Goal: Information Seeking & Learning: Find contact information

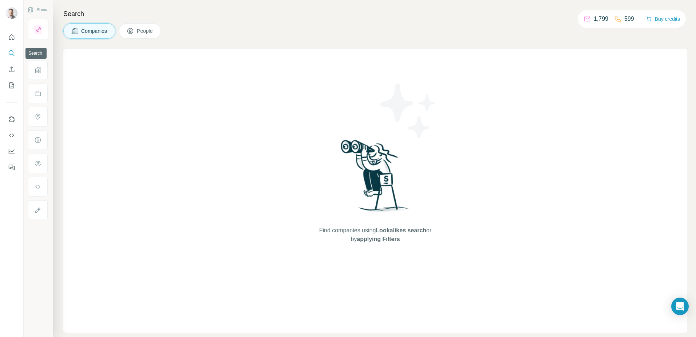
click at [11, 54] on icon "Search" at bounding box center [11, 53] width 7 height 7
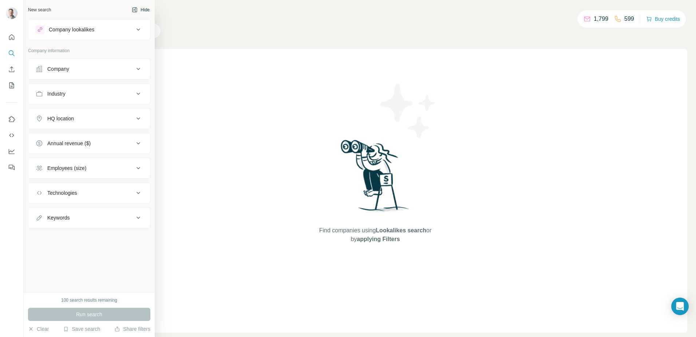
click at [134, 9] on icon "button" at bounding box center [135, 10] width 2 height 4
click at [60, 70] on div "Company" at bounding box center [58, 68] width 22 height 7
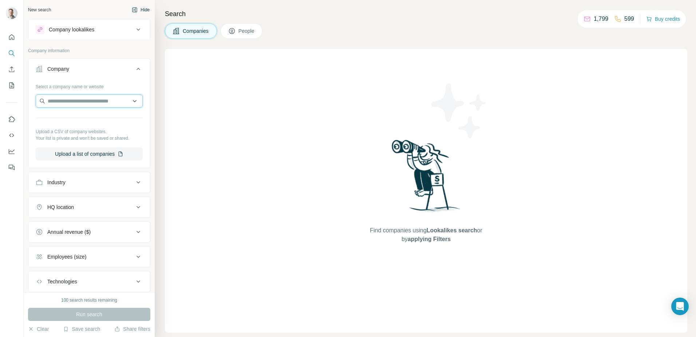
click at [82, 105] on input "text" at bounding box center [89, 100] width 107 height 13
type input "**********"
click at [100, 121] on p "[DOMAIN_NAME]" at bounding box center [83, 124] width 55 height 7
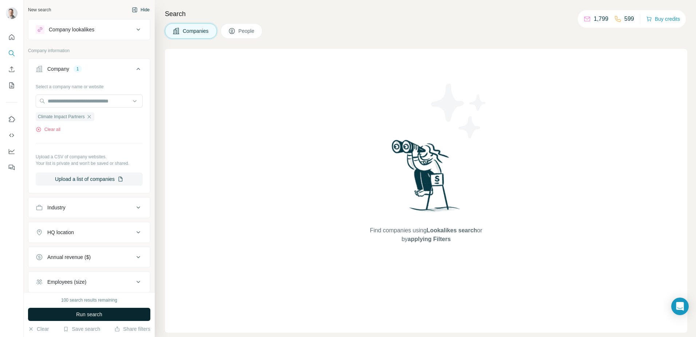
click at [68, 313] on button "Run search" at bounding box center [89, 313] width 122 height 13
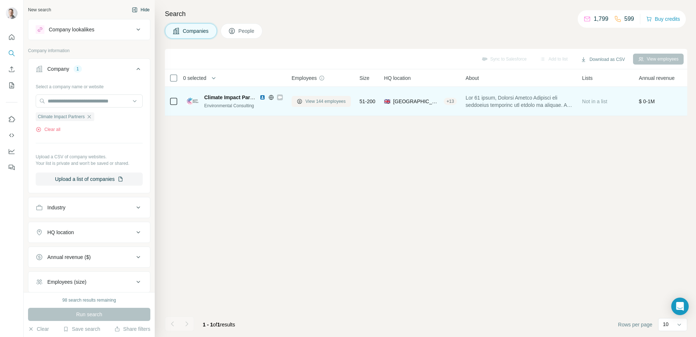
click at [320, 100] on span "View 144 employees" at bounding box center [326, 101] width 40 height 7
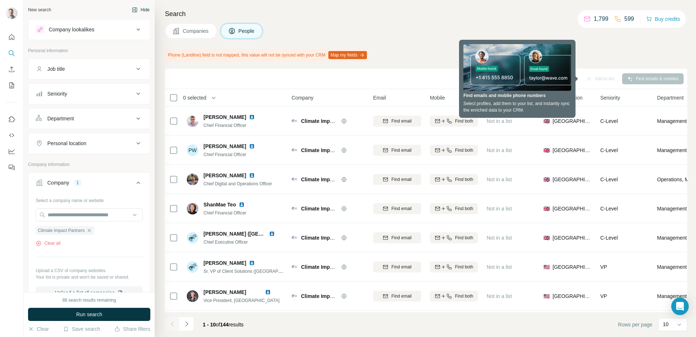
click at [514, 16] on h4 "Search" at bounding box center [426, 14] width 523 height 10
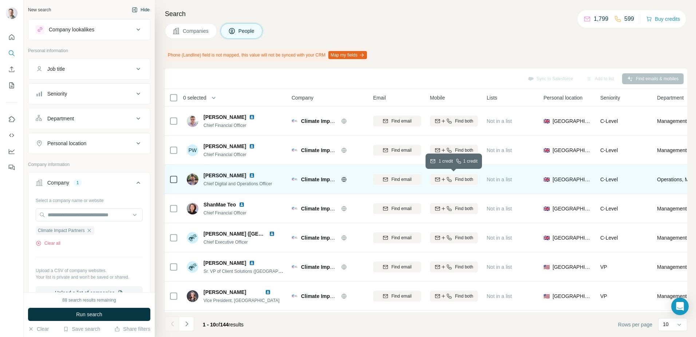
click at [449, 182] on button "Find both" at bounding box center [454, 179] width 48 height 11
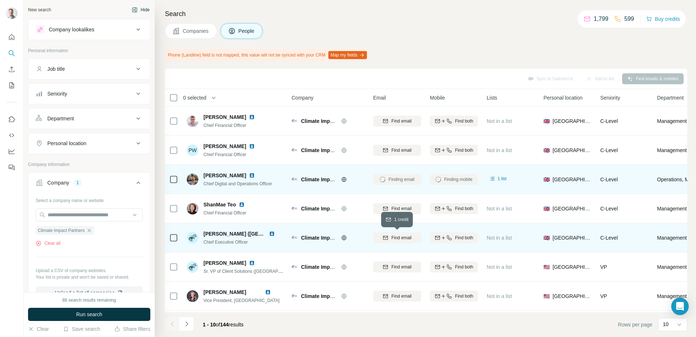
click at [396, 237] on span "Find email" at bounding box center [401, 237] width 20 height 7
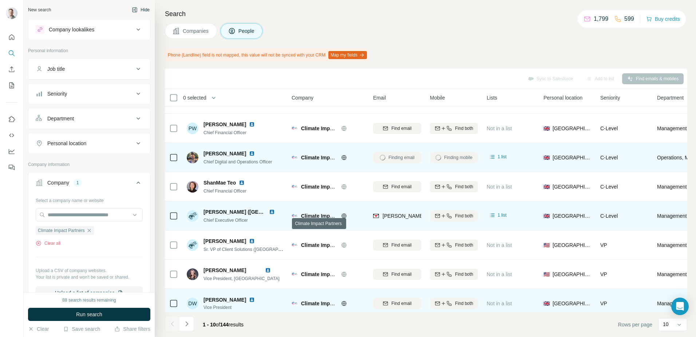
scroll to position [17, 0]
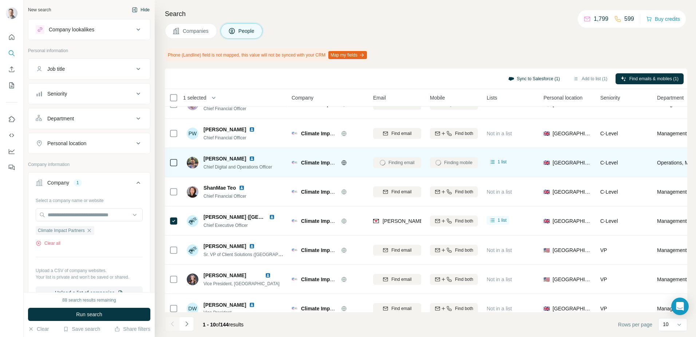
click at [539, 79] on button "Sync to Salesforce (1)" at bounding box center [534, 78] width 62 height 11
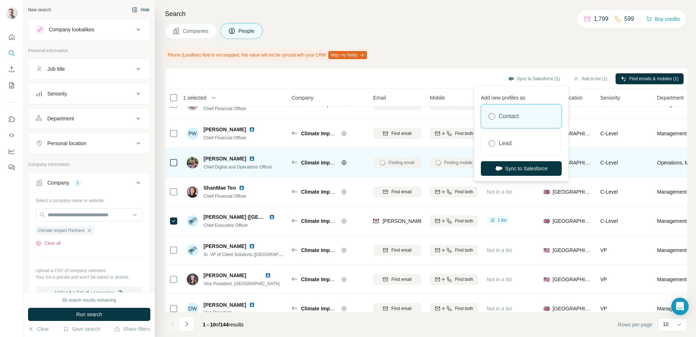
click at [506, 119] on label "Contact" at bounding box center [509, 116] width 20 height 9
click at [519, 168] on button "Sync to Salesforce" at bounding box center [521, 168] width 81 height 15
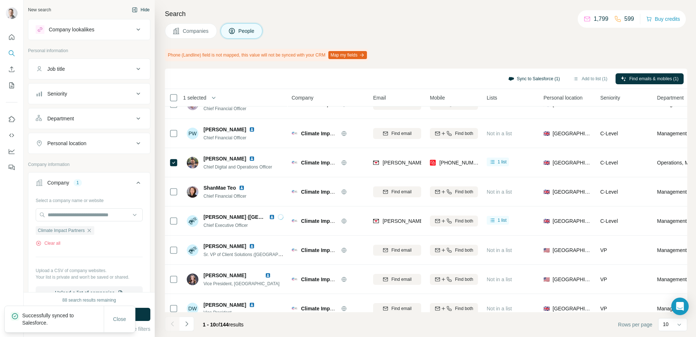
click at [544, 78] on button "Sync to Salesforce (1)" at bounding box center [534, 78] width 62 height 11
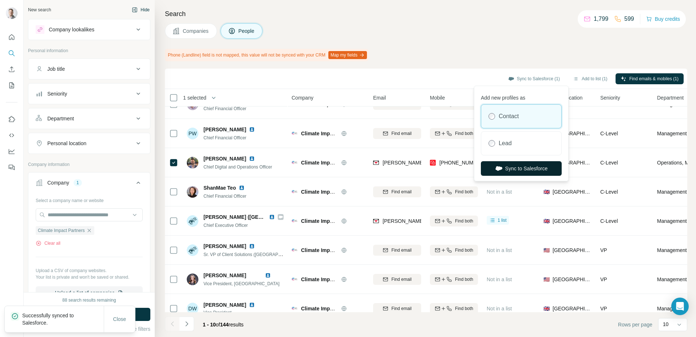
click at [520, 170] on button "Sync to Salesforce" at bounding box center [521, 168] width 81 height 15
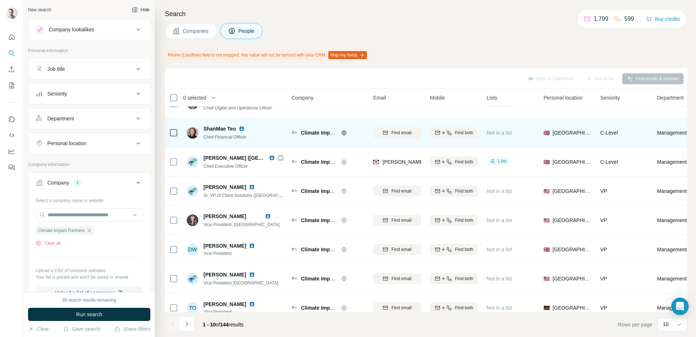
scroll to position [90, 0]
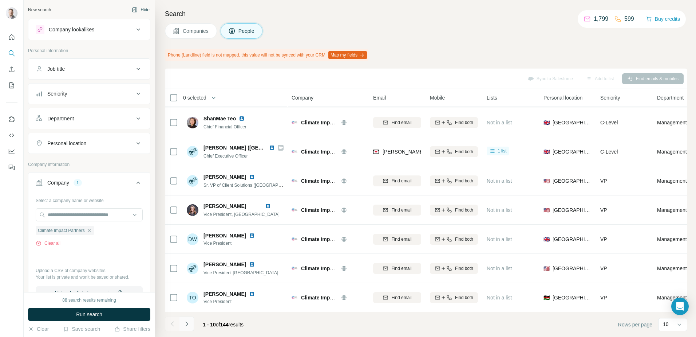
click at [186, 323] on icon "Navigate to next page" at bounding box center [186, 323] width 7 height 7
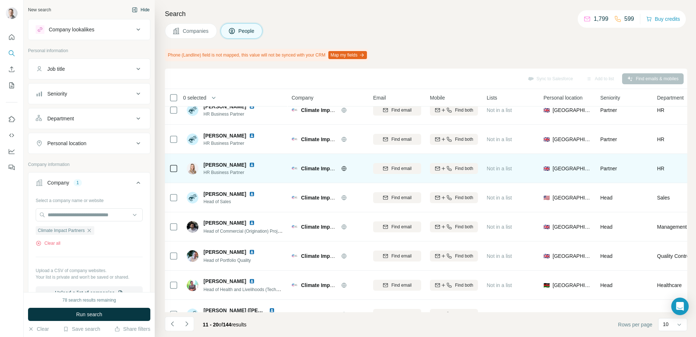
scroll to position [0, 0]
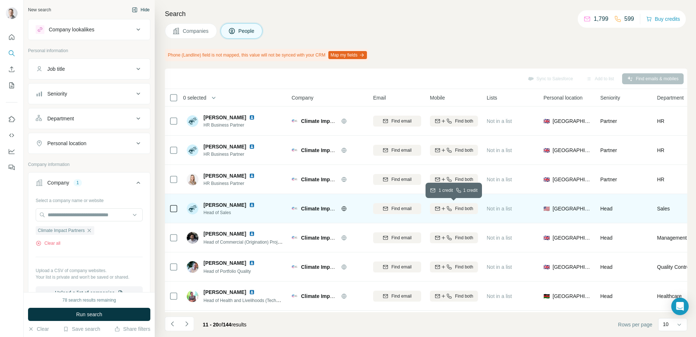
click at [458, 206] on span "Find both" at bounding box center [464, 208] width 18 height 7
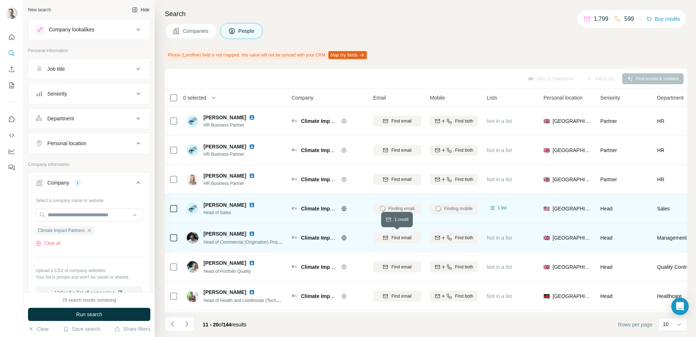
click at [393, 240] on span "Find email" at bounding box center [401, 237] width 20 height 7
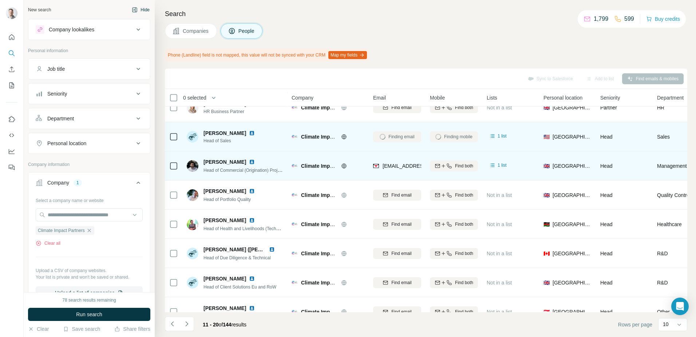
scroll to position [73, 0]
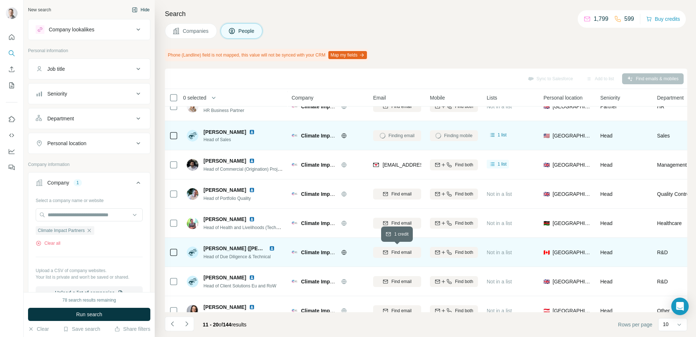
click at [401, 251] on span "Find email" at bounding box center [401, 252] width 20 height 7
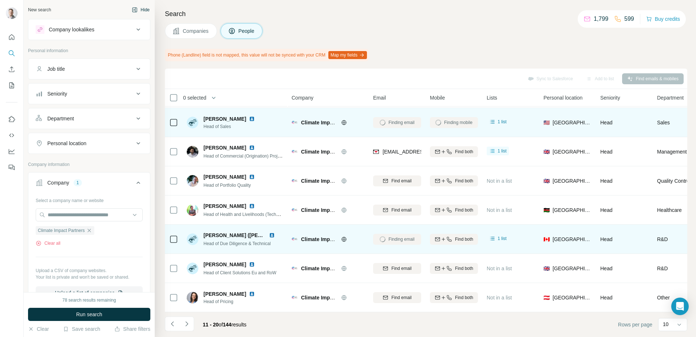
scroll to position [90, 0]
click at [387, 235] on div "Finding email" at bounding box center [397, 239] width 48 height 20
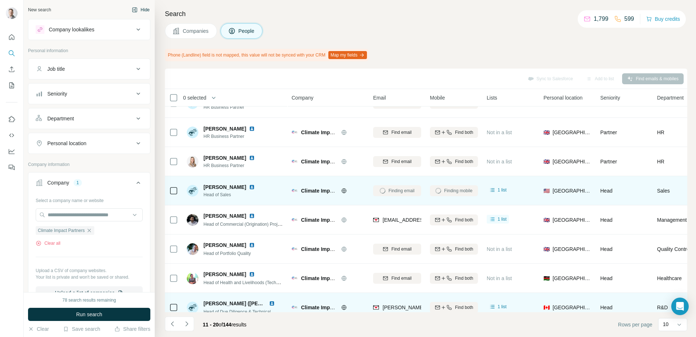
scroll to position [17, 0]
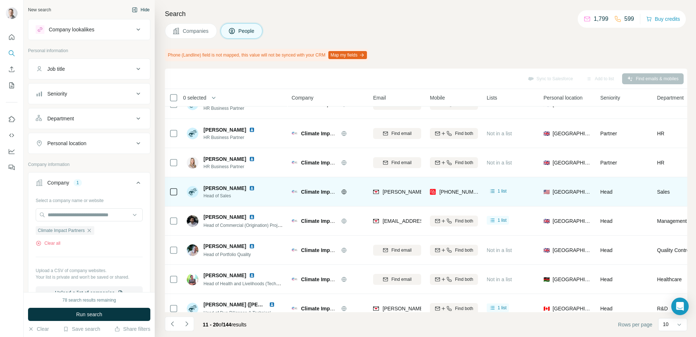
click at [92, 143] on div "Personal location" at bounding box center [85, 142] width 98 height 7
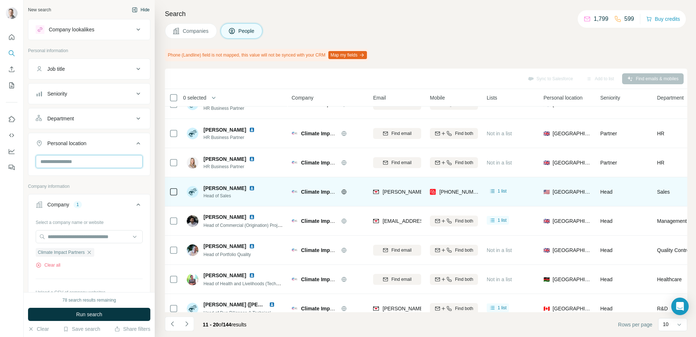
click at [78, 161] on input "text" at bounding box center [89, 161] width 107 height 13
type input "********"
click at [71, 177] on label "🇬🇧 [GEOGRAPHIC_DATA]" at bounding box center [72, 180] width 61 height 9
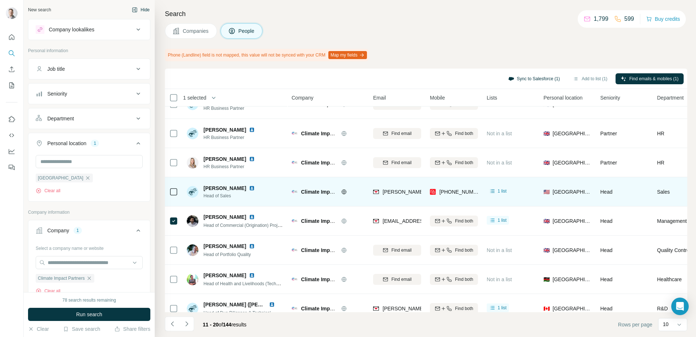
click at [540, 76] on button "Sync to Salesforce (1)" at bounding box center [534, 78] width 62 height 11
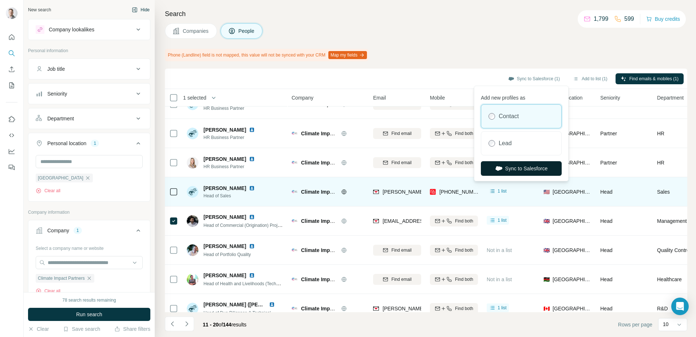
click at [521, 166] on button "Sync to Salesforce" at bounding box center [521, 168] width 81 height 15
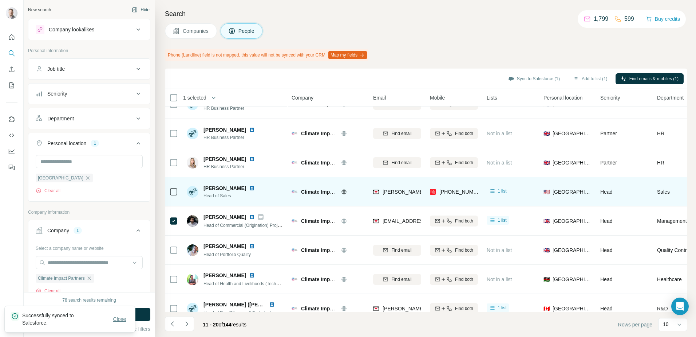
click at [122, 319] on span "Close" at bounding box center [119, 318] width 13 height 7
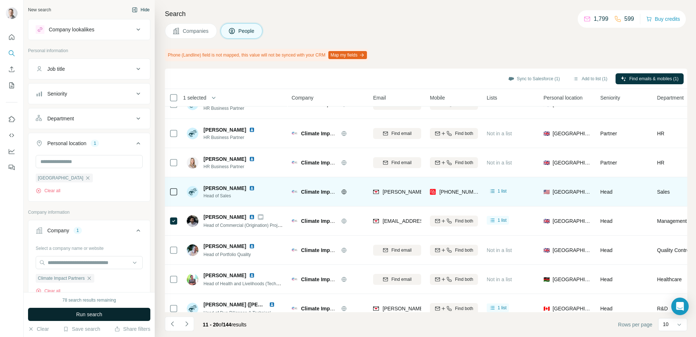
click at [94, 314] on span "Run search" at bounding box center [89, 313] width 26 height 7
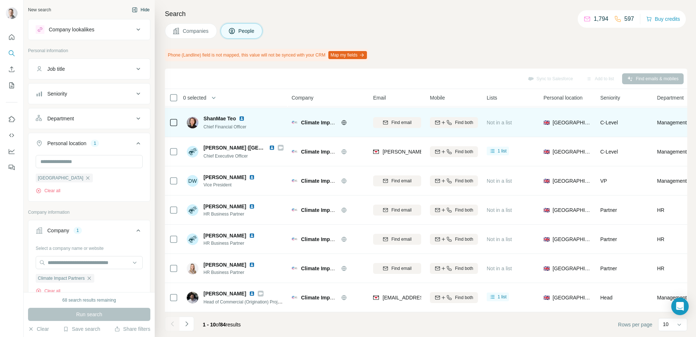
scroll to position [90, 0]
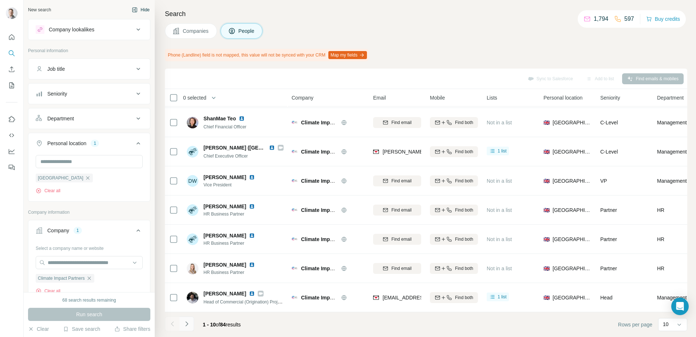
click at [184, 325] on icon "Navigate to next page" at bounding box center [186, 323] width 7 height 7
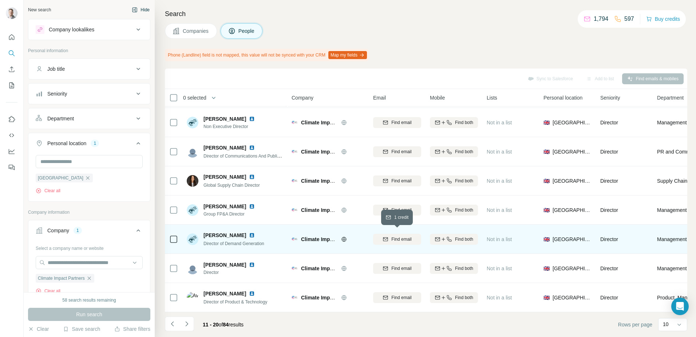
click at [409, 236] on span "Find email" at bounding box center [401, 239] width 20 height 7
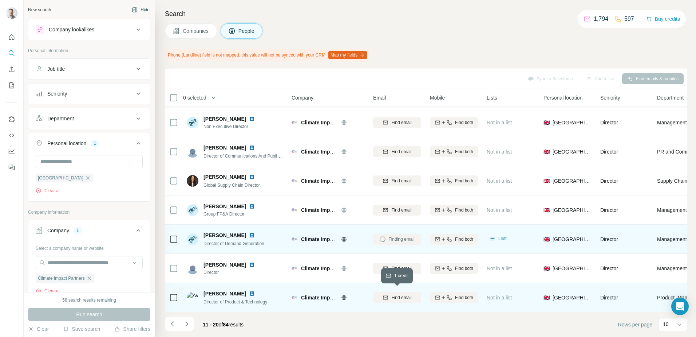
click at [400, 295] on span "Find email" at bounding box center [401, 297] width 20 height 7
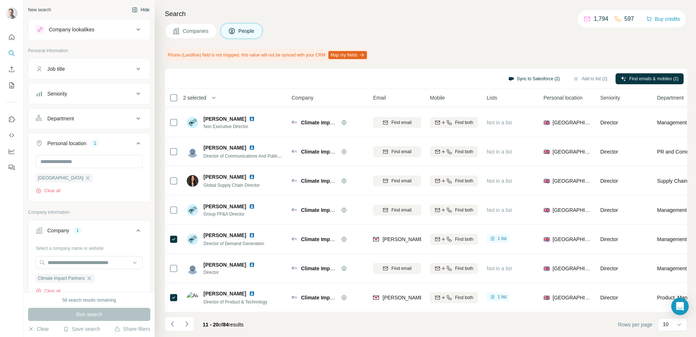
click at [536, 79] on button "Sync to Salesforce (2)" at bounding box center [534, 78] width 62 height 11
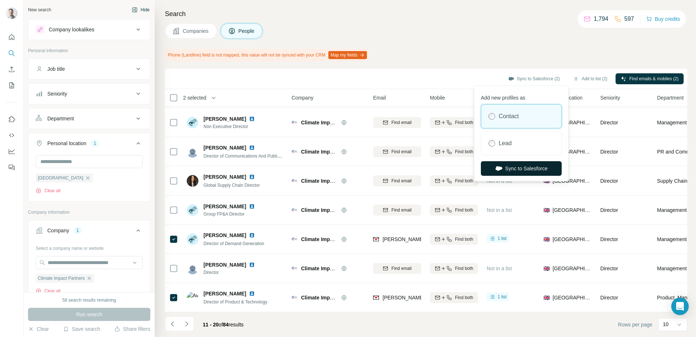
click at [515, 167] on button "Sync to Salesforce" at bounding box center [521, 168] width 81 height 15
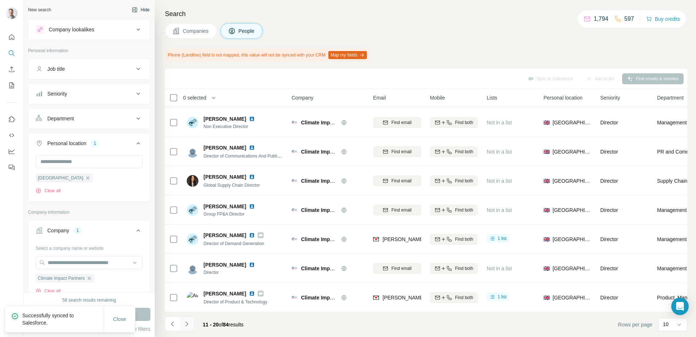
click at [190, 323] on icon "Navigate to next page" at bounding box center [186, 323] width 7 height 7
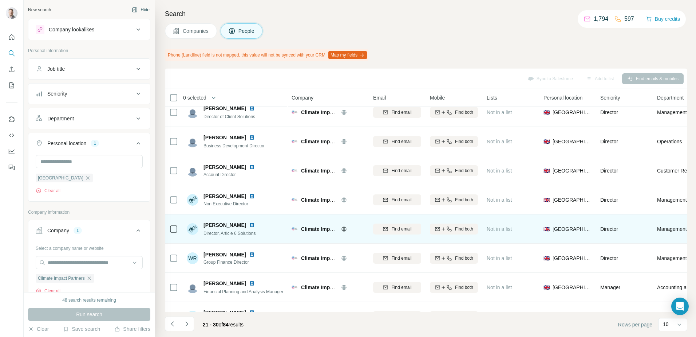
scroll to position [0, 0]
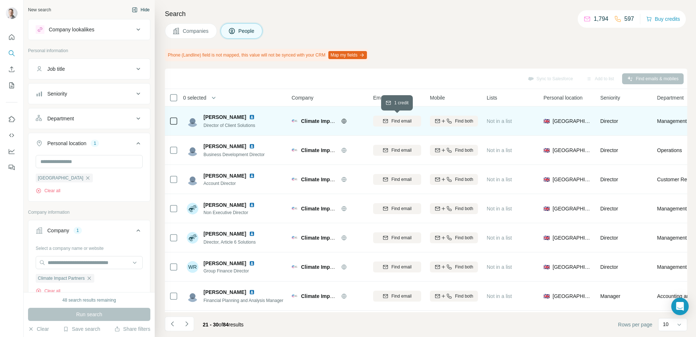
click at [397, 122] on span "Find email" at bounding box center [401, 121] width 20 height 7
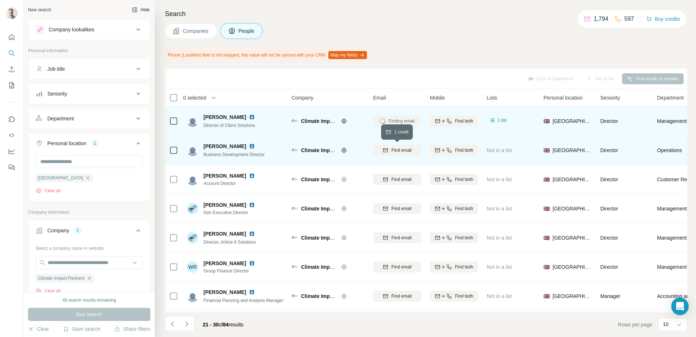
click at [405, 150] on span "Find email" at bounding box center [401, 150] width 20 height 7
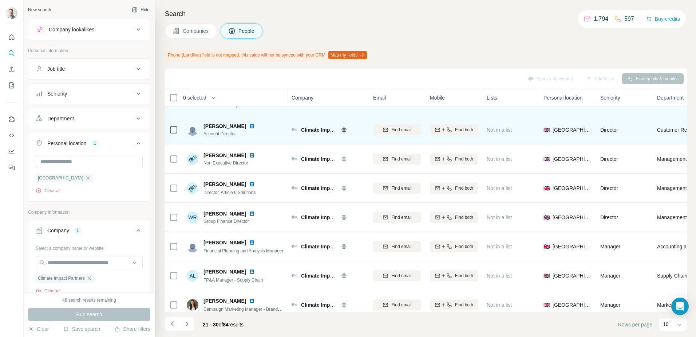
scroll to position [73, 0]
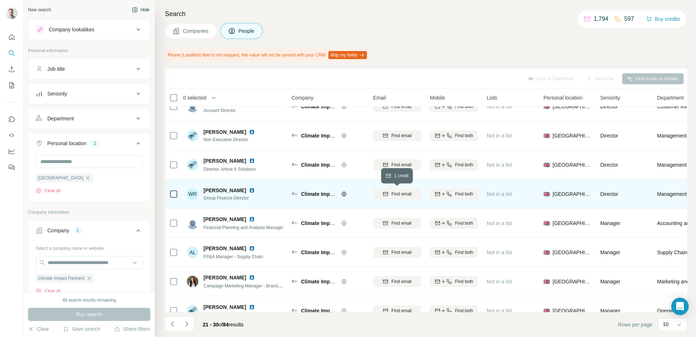
click at [403, 195] on span "Find email" at bounding box center [401, 193] width 20 height 7
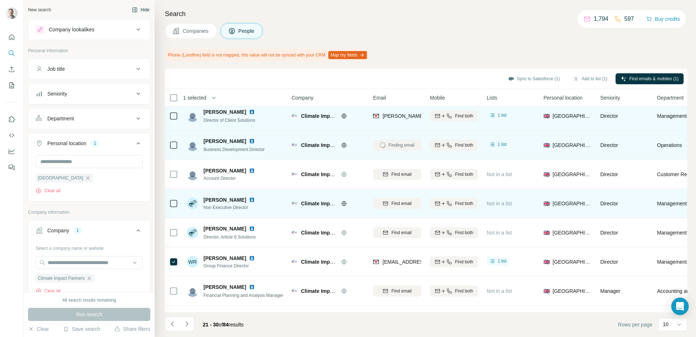
scroll to position [0, 0]
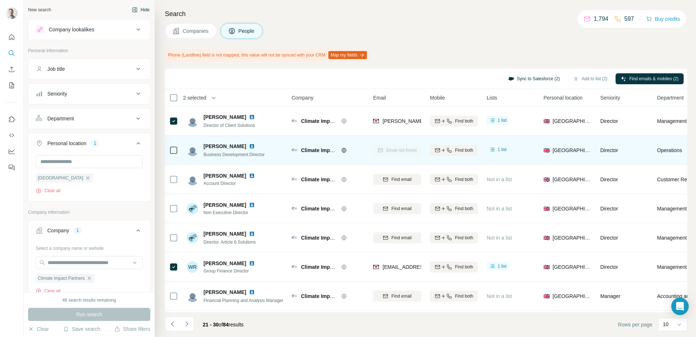
click at [529, 76] on button "Sync to Salesforce (2)" at bounding box center [534, 78] width 62 height 11
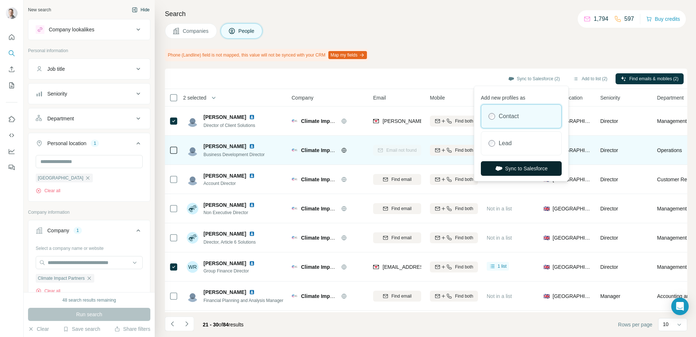
click at [522, 168] on button "Sync to Salesforce" at bounding box center [521, 168] width 81 height 15
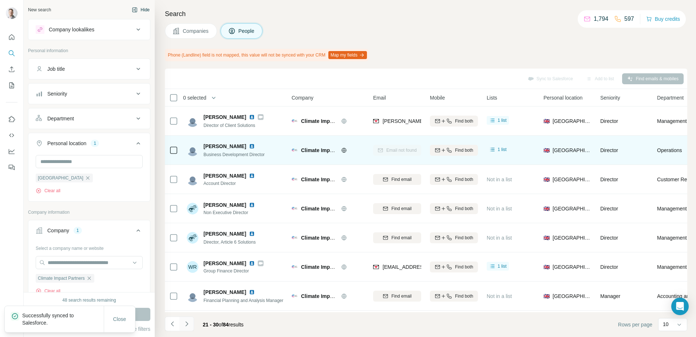
click at [188, 321] on icon "Navigate to next page" at bounding box center [186, 323] width 7 height 7
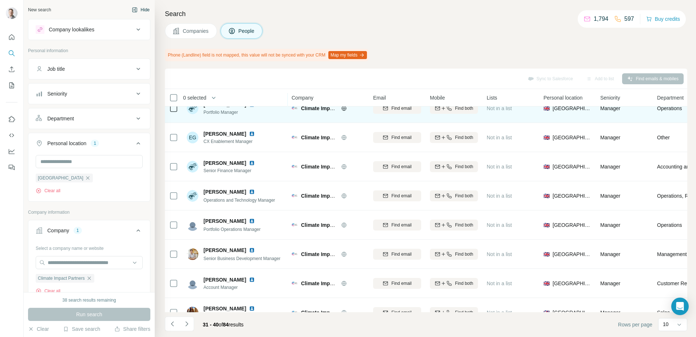
scroll to position [73, 0]
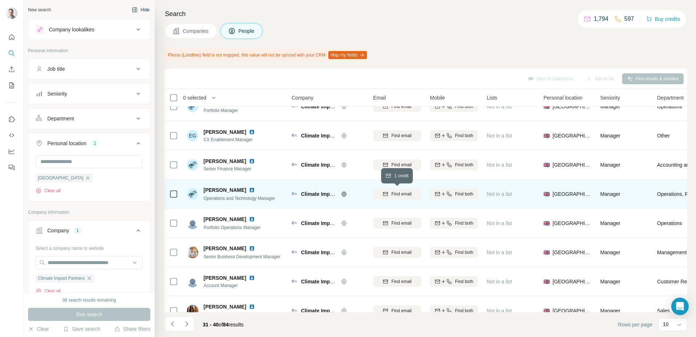
click at [405, 192] on span "Find email" at bounding box center [401, 193] width 20 height 7
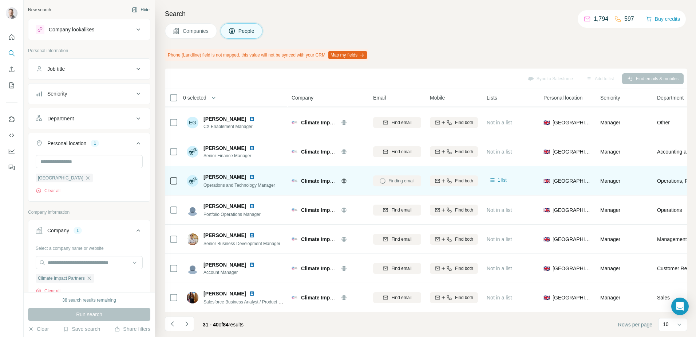
scroll to position [90, 0]
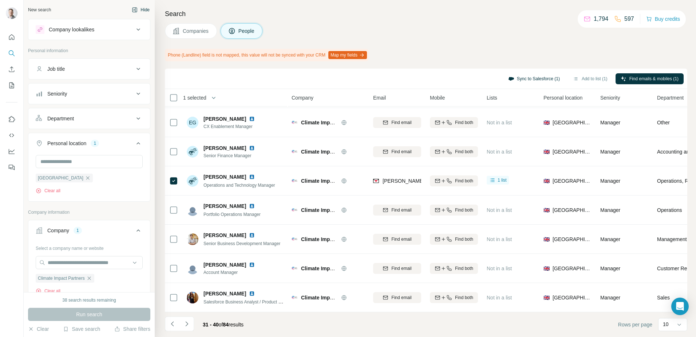
click at [529, 78] on button "Sync to Salesforce (1)" at bounding box center [534, 78] width 62 height 11
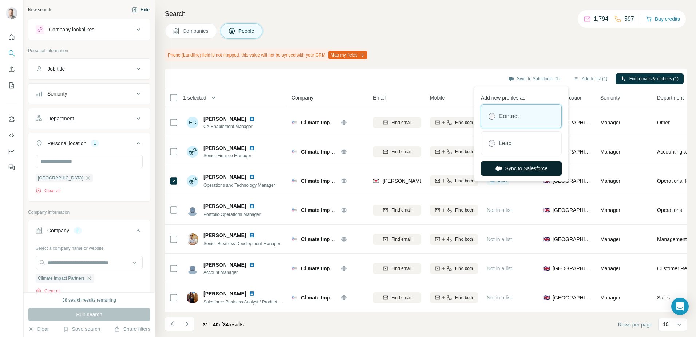
click at [525, 167] on button "Sync to Salesforce" at bounding box center [521, 168] width 81 height 15
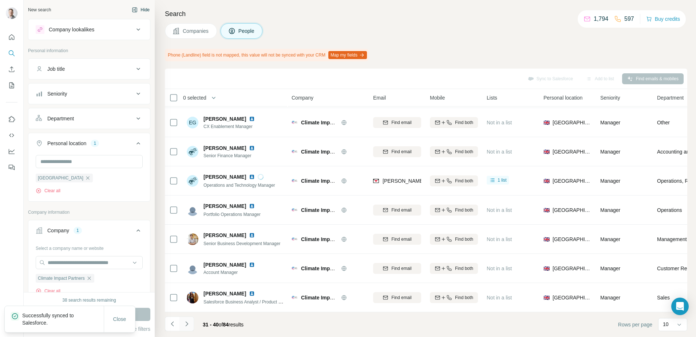
click at [186, 326] on icon "Navigate to next page" at bounding box center [186, 323] width 7 height 7
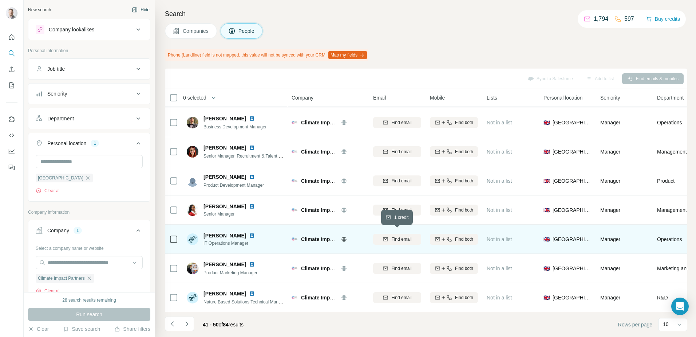
click at [399, 236] on span "Find email" at bounding box center [401, 239] width 20 height 7
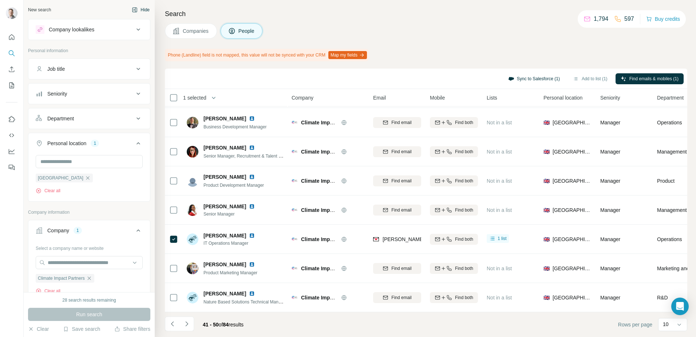
click at [536, 78] on button "Sync to Salesforce (1)" at bounding box center [534, 78] width 62 height 11
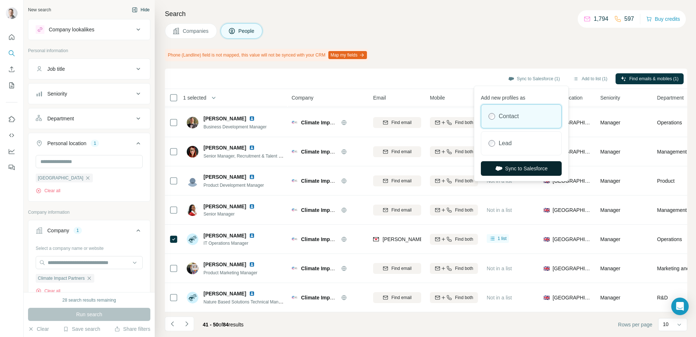
click at [526, 165] on button "Sync to Salesforce" at bounding box center [521, 168] width 81 height 15
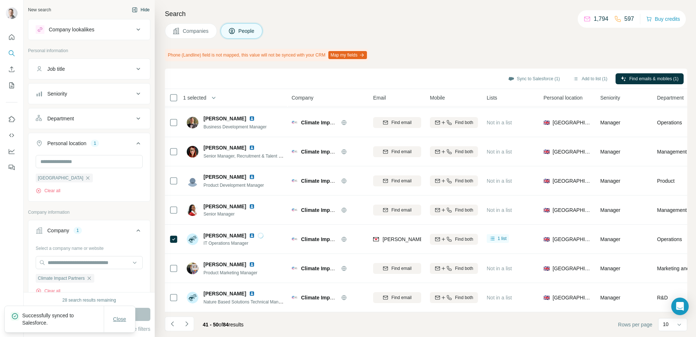
click at [123, 322] on span "Close" at bounding box center [119, 318] width 13 height 7
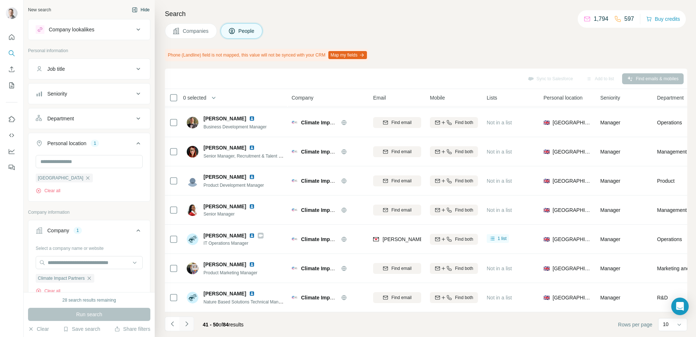
click at [188, 324] on icon "Navigate to next page" at bounding box center [186, 323] width 7 height 7
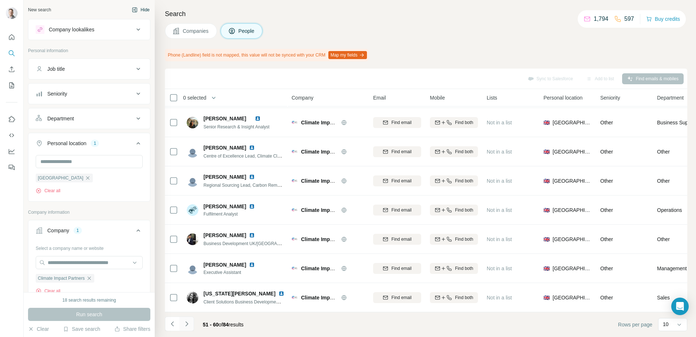
click at [189, 326] on icon "Navigate to next page" at bounding box center [186, 323] width 7 height 7
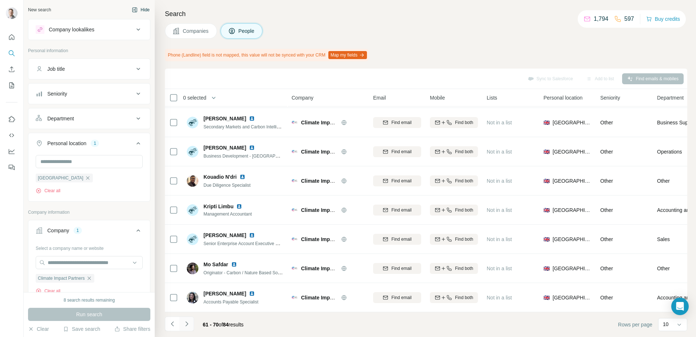
click at [185, 327] on icon "Navigate to next page" at bounding box center [186, 323] width 7 height 7
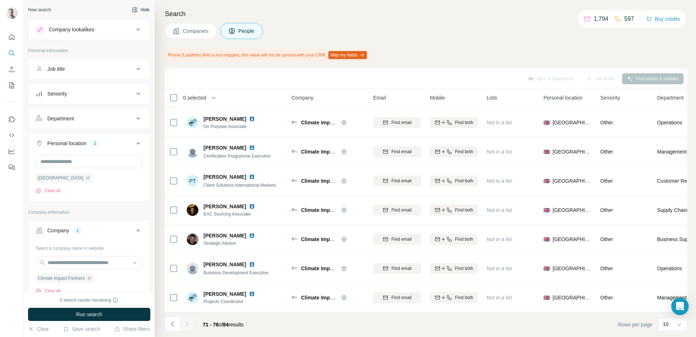
scroll to position [31, 0]
click at [170, 325] on icon "Navigate to previous page" at bounding box center [172, 323] width 7 height 7
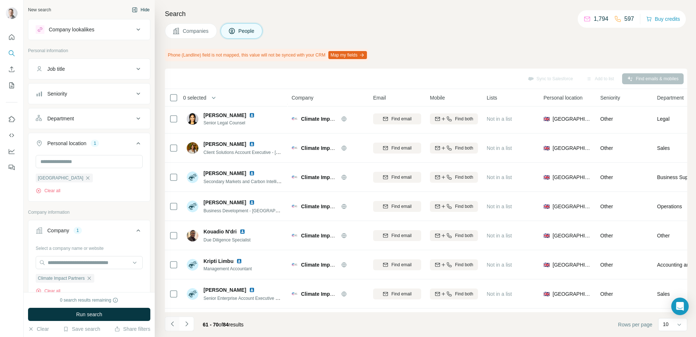
click at [170, 325] on icon "Navigate to previous page" at bounding box center [172, 323] width 7 height 7
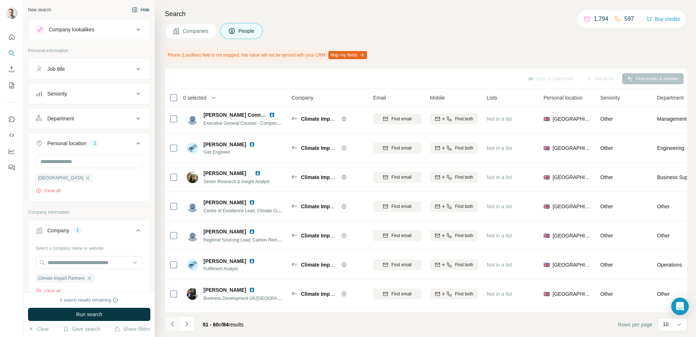
click at [170, 325] on icon "Navigate to previous page" at bounding box center [172, 323] width 7 height 7
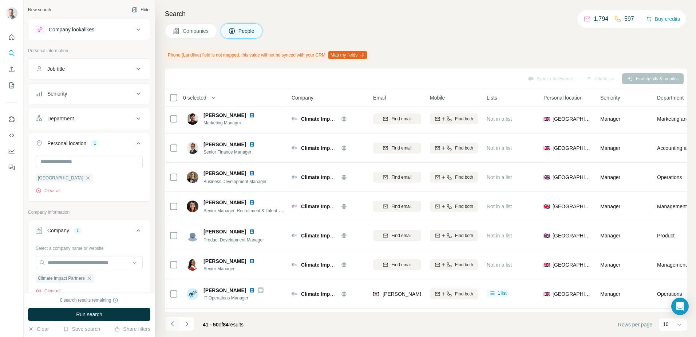
click at [170, 325] on icon "Navigate to previous page" at bounding box center [172, 323] width 7 height 7
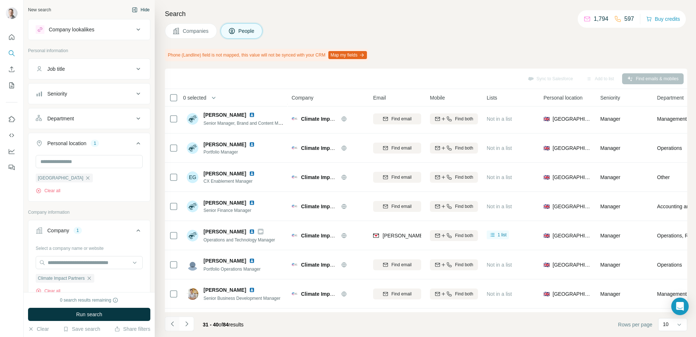
click at [170, 325] on icon "Navigate to previous page" at bounding box center [172, 323] width 7 height 7
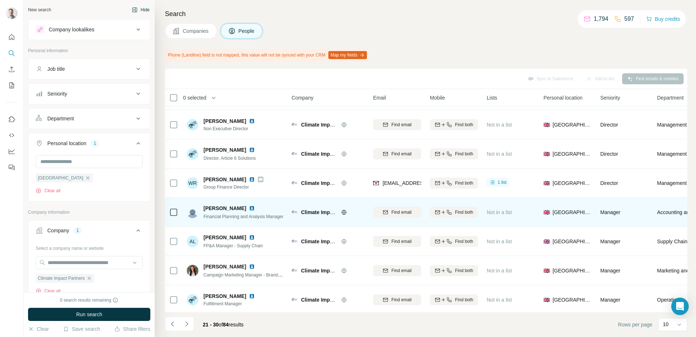
scroll to position [90, 0]
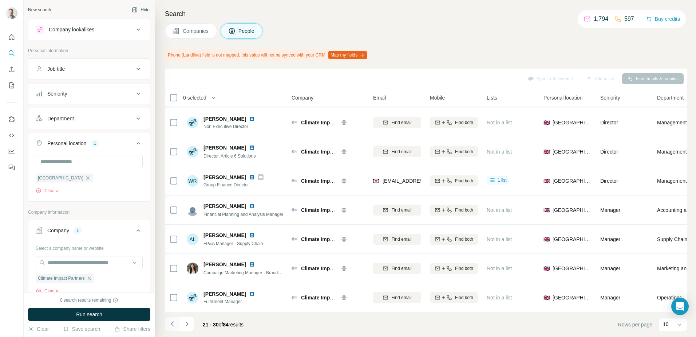
click at [172, 324] on icon "Navigate to previous page" at bounding box center [172, 323] width 3 height 5
click at [188, 323] on icon "Navigate to next page" at bounding box center [186, 323] width 7 height 7
click at [173, 322] on icon "Navigate to previous page" at bounding box center [172, 323] width 3 height 5
click at [184, 327] on button "Navigate to next page" at bounding box center [187, 323] width 15 height 15
click at [188, 323] on icon "Navigate to next page" at bounding box center [186, 323] width 3 height 5
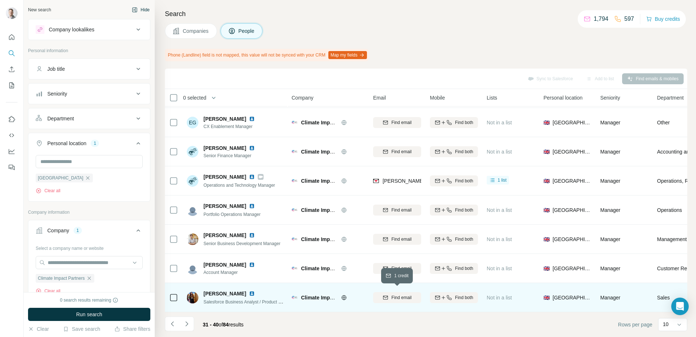
click at [395, 294] on span "Find email" at bounding box center [401, 297] width 20 height 7
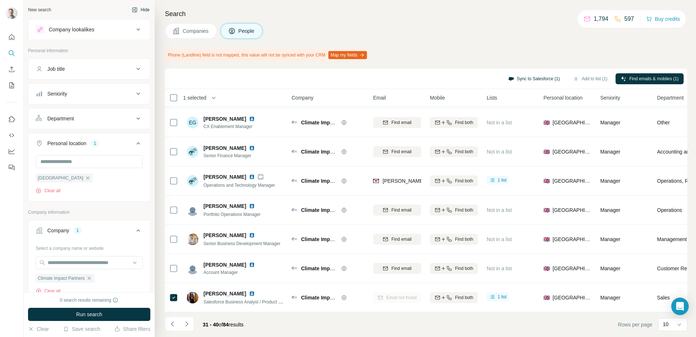
click at [524, 79] on button "Sync to Salesforce (1)" at bounding box center [534, 78] width 62 height 11
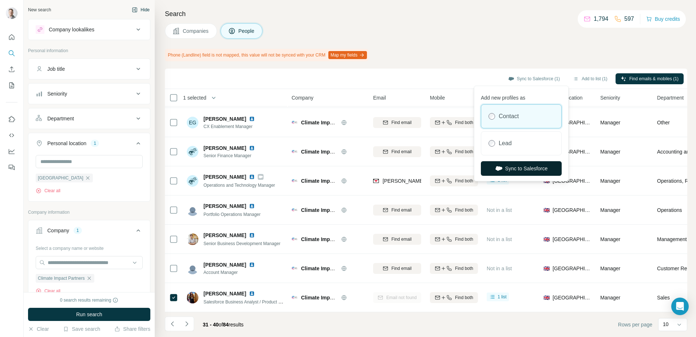
click at [537, 171] on button "Sync to Salesforce" at bounding box center [521, 168] width 81 height 15
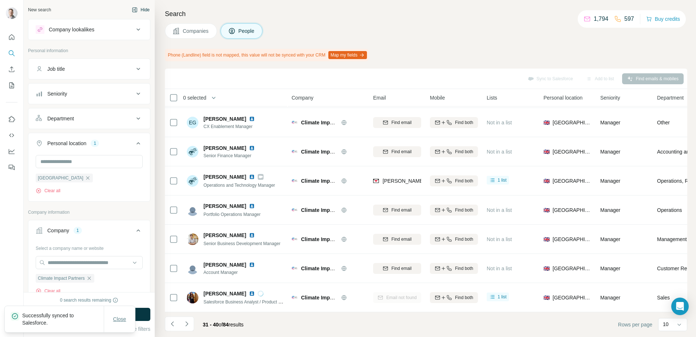
click at [121, 314] on button "Close" at bounding box center [119, 318] width 23 height 13
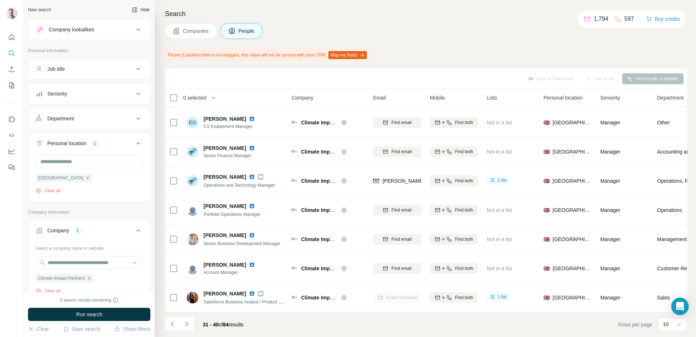
click at [122, 29] on div "Company lookalikes" at bounding box center [85, 29] width 98 height 9
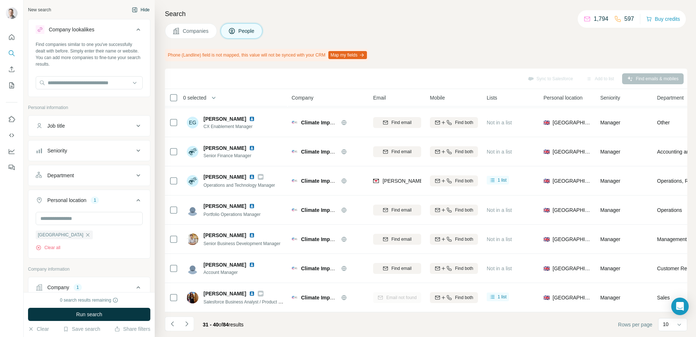
click at [114, 31] on div "Company lookalikes" at bounding box center [85, 29] width 98 height 9
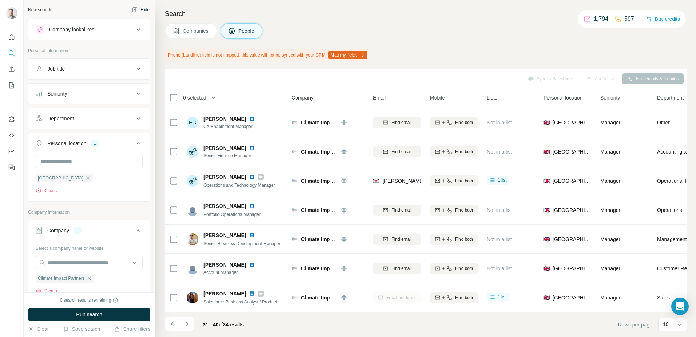
click at [76, 229] on div "1" at bounding box center [78, 230] width 8 height 7
drag, startPoint x: 78, startPoint y: 221, endPoint x: 82, endPoint y: 228, distance: 8.1
click at [79, 221] on div "Company 1" at bounding box center [89, 230] width 122 height 21
click at [82, 231] on div "Company 1" at bounding box center [85, 230] width 98 height 7
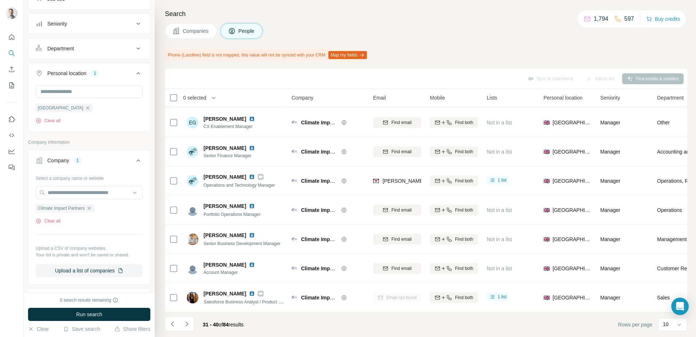
scroll to position [73, 0]
click at [91, 205] on icon "button" at bounding box center [89, 205] width 6 height 6
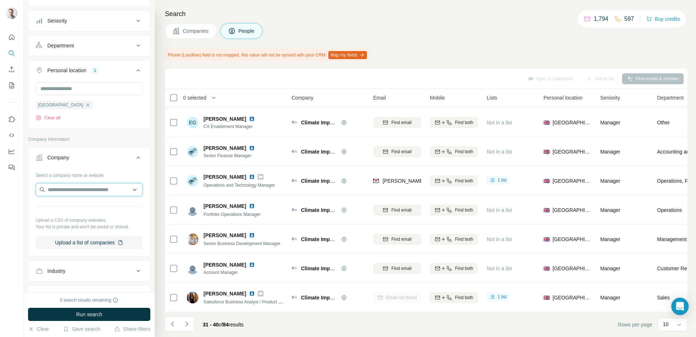
click at [79, 191] on input "text" at bounding box center [89, 189] width 107 height 13
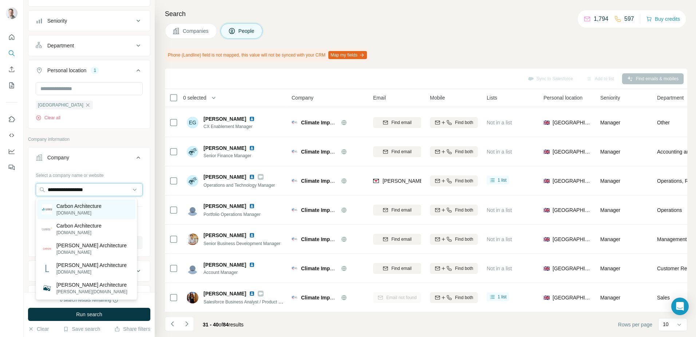
type input "**********"
click at [69, 204] on p "Carbon Architecture" at bounding box center [78, 205] width 45 height 7
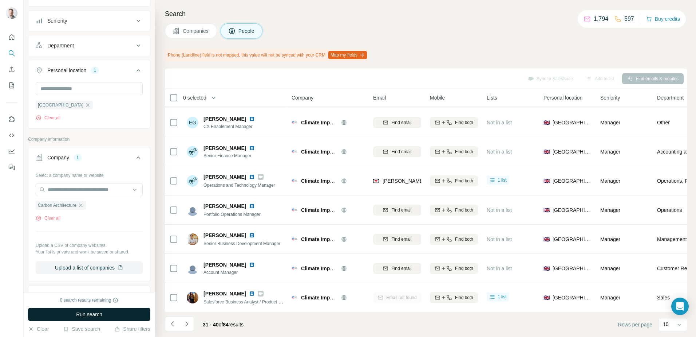
click at [104, 316] on button "Run search" at bounding box center [89, 313] width 122 height 13
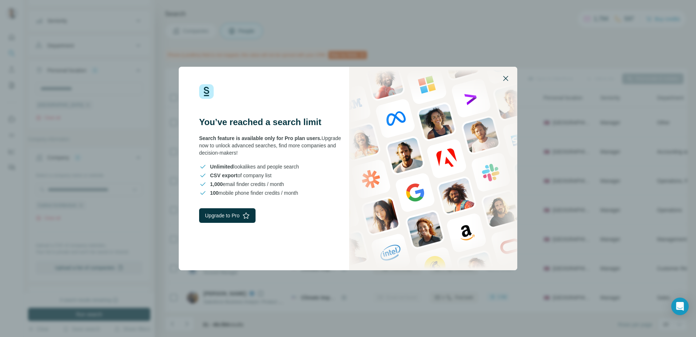
click at [507, 76] on icon "button" at bounding box center [505, 78] width 9 height 9
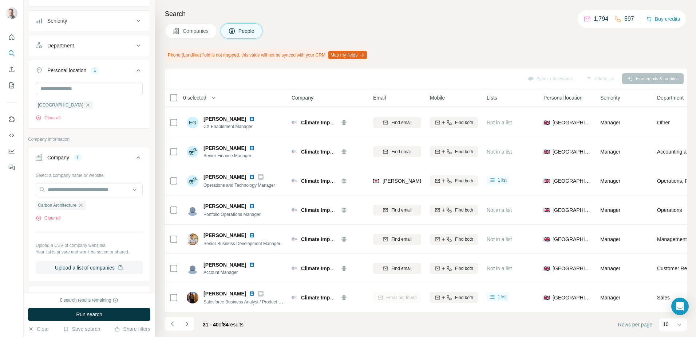
click at [193, 29] on span "Companies" at bounding box center [196, 30] width 27 height 7
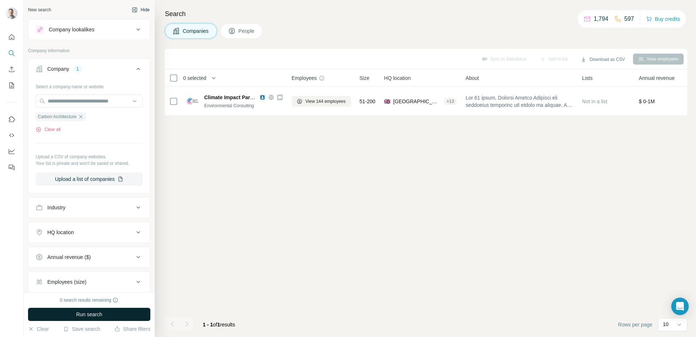
click at [95, 314] on span "Run search" at bounding box center [89, 313] width 26 height 7
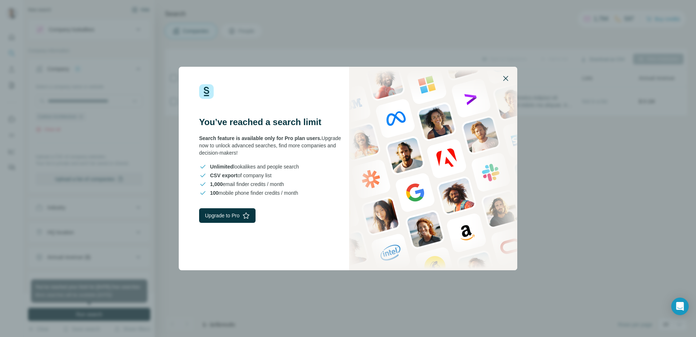
click at [508, 78] on icon "button" at bounding box center [505, 78] width 9 height 9
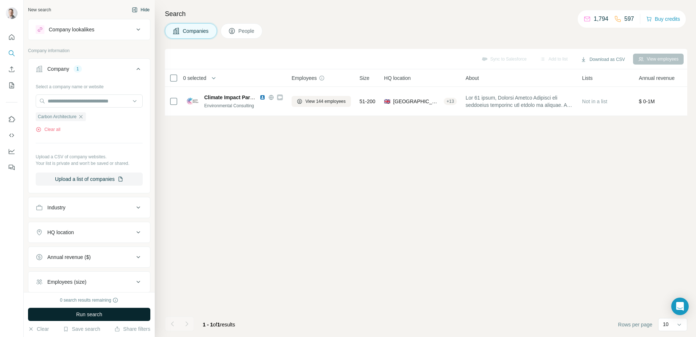
click at [242, 29] on span "People" at bounding box center [247, 30] width 17 height 7
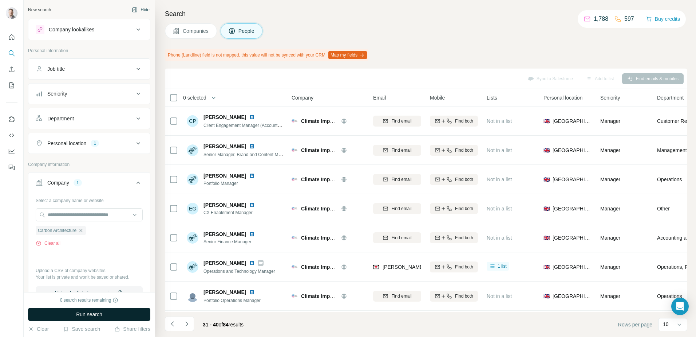
click at [192, 29] on span "Companies" at bounding box center [196, 30] width 27 height 7
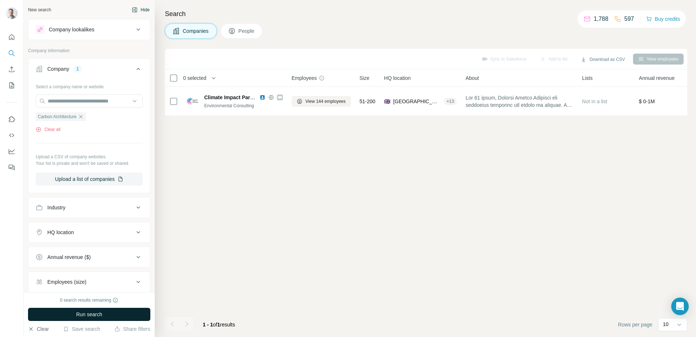
click at [43, 330] on button "Clear" at bounding box center [38, 328] width 21 height 7
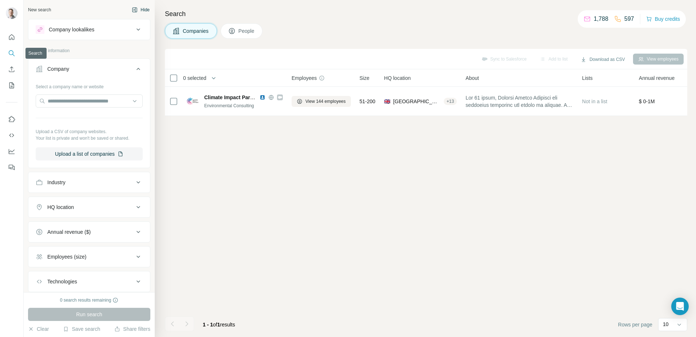
click at [13, 55] on icon "Search" at bounding box center [13, 55] width 2 height 2
click at [134, 8] on button "Hide" at bounding box center [141, 9] width 28 height 11
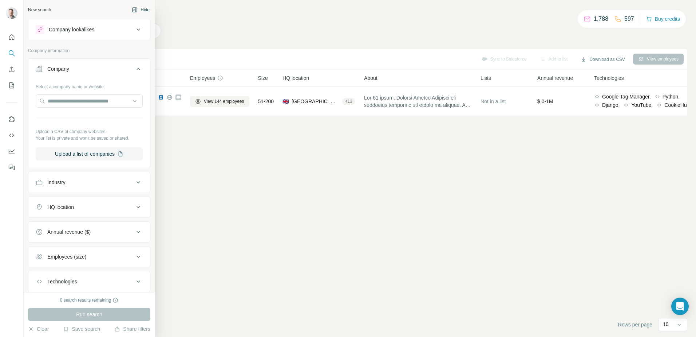
click at [42, 12] on div "New search" at bounding box center [39, 10] width 23 height 7
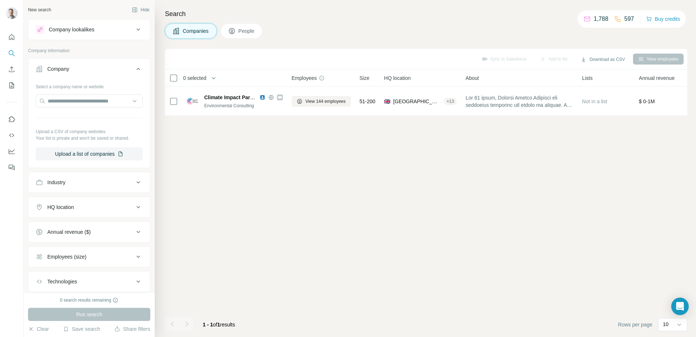
click at [137, 69] on icon at bounding box center [139, 69] width 4 height 2
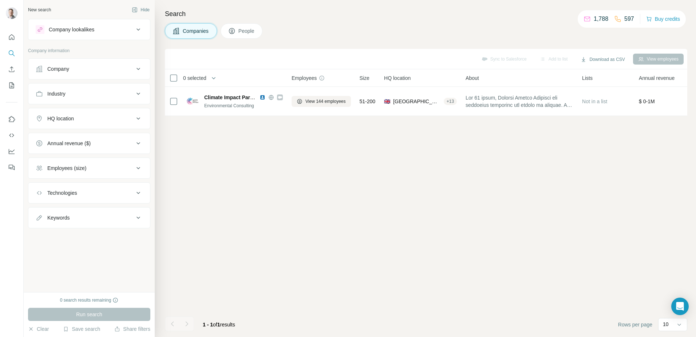
click at [92, 65] on button "Company" at bounding box center [89, 68] width 122 height 17
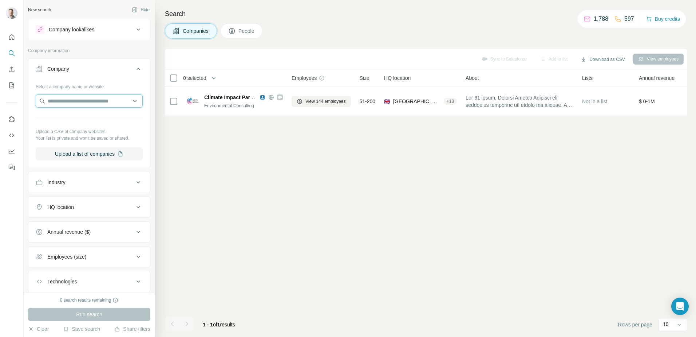
click at [86, 100] on input "text" at bounding box center [89, 100] width 107 height 13
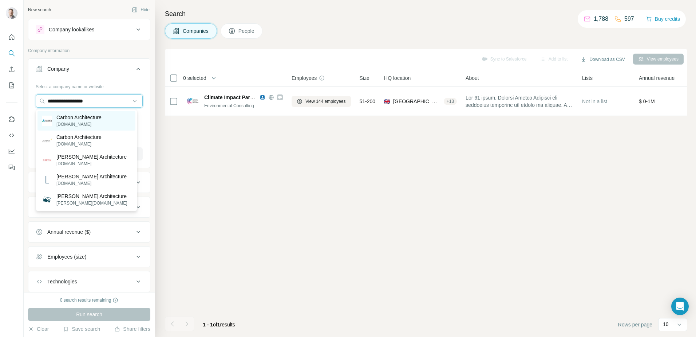
type input "**********"
click at [76, 125] on p "[DOMAIN_NAME]" at bounding box center [78, 124] width 45 height 7
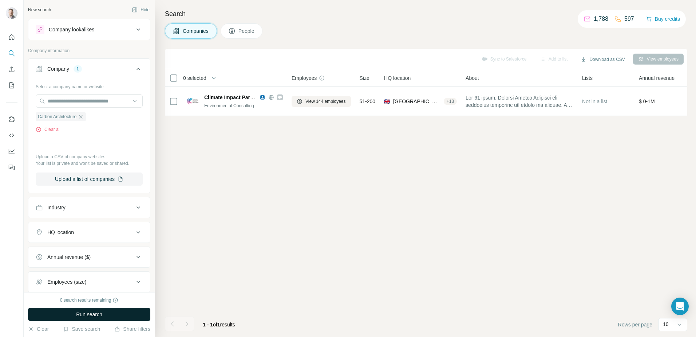
click at [95, 315] on span "Run search" at bounding box center [89, 313] width 26 height 7
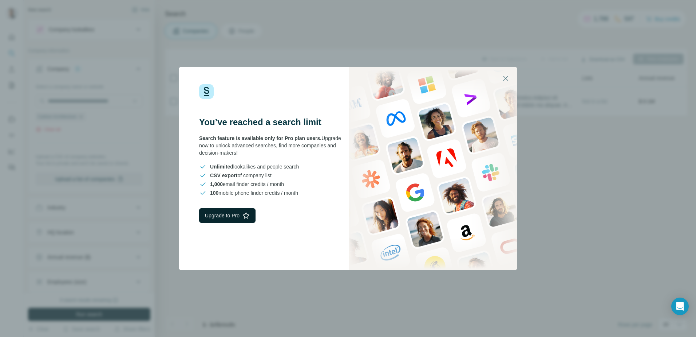
click at [236, 216] on button "Upgrade to Pro" at bounding box center [227, 215] width 56 height 15
click at [502, 78] on icon "button" at bounding box center [505, 78] width 9 height 9
